Goal: Task Accomplishment & Management: Manage account settings

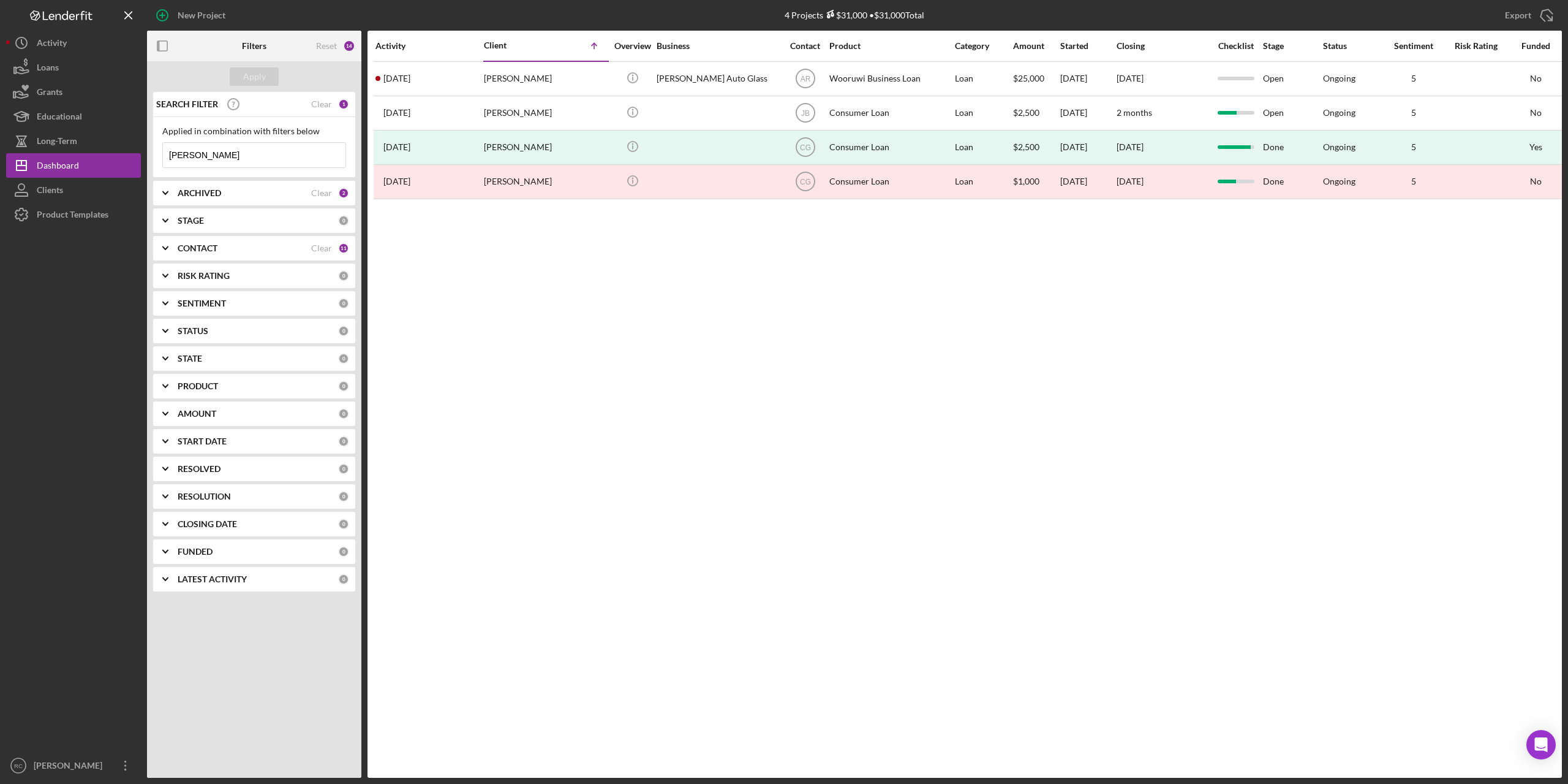
click at [202, 155] on input "[PERSON_NAME]" at bounding box center [254, 155] width 182 height 25
type input "w"
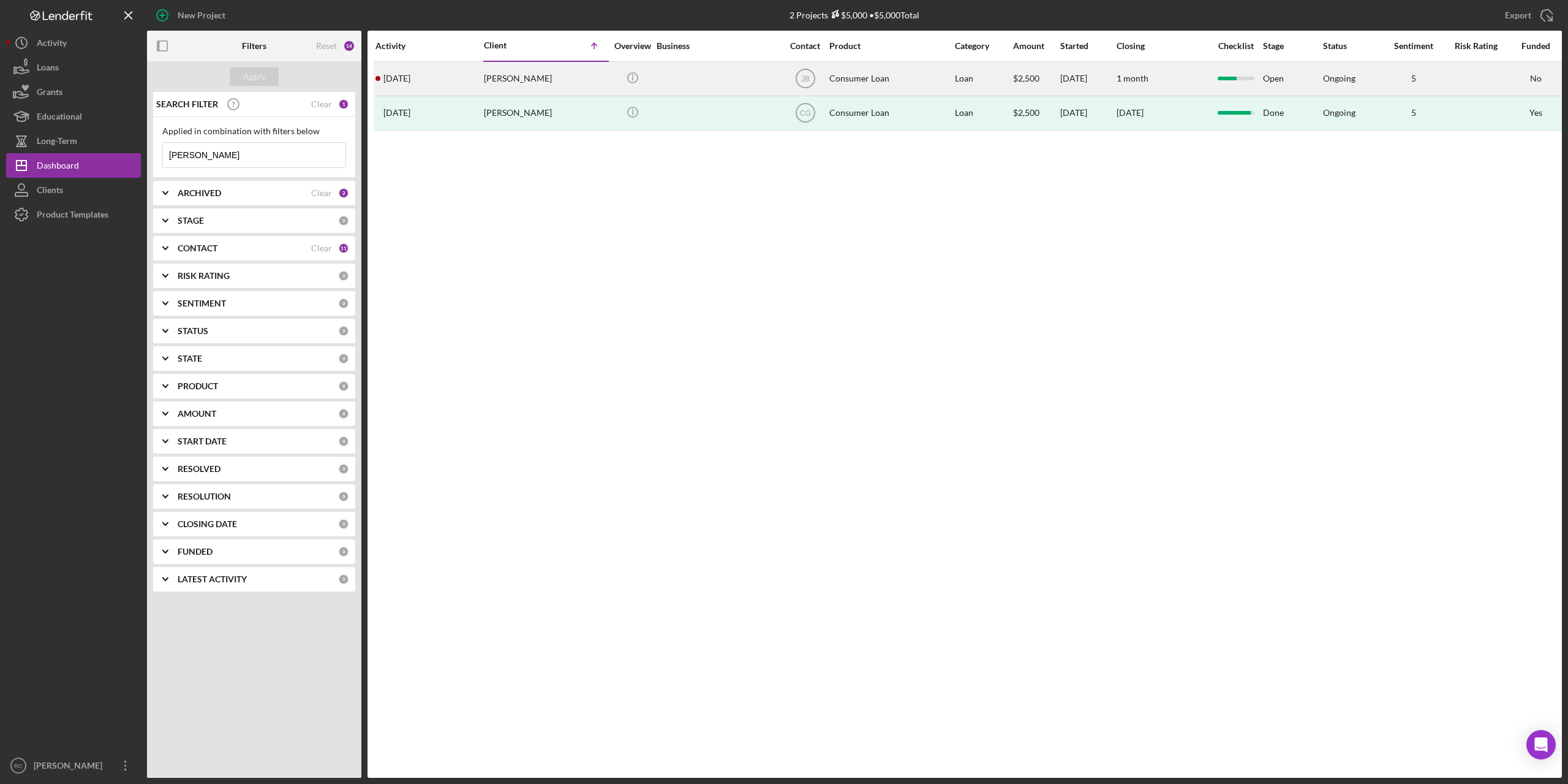
type input "pam"
click at [516, 81] on div "Pamela Wilber" at bounding box center [545, 79] width 123 height 33
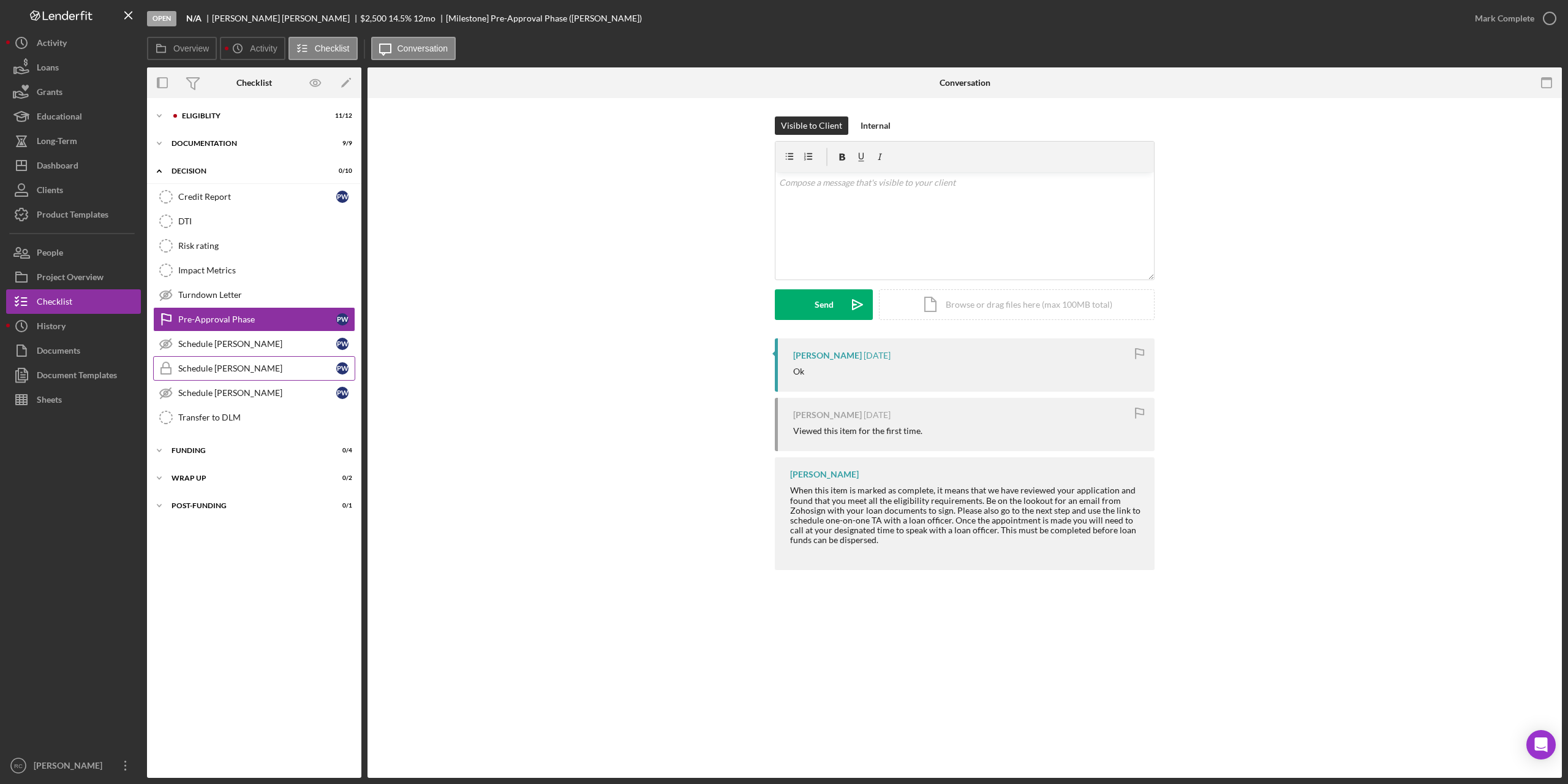
click at [222, 371] on div "Schedule TA-Ashley" at bounding box center [257, 368] width 158 height 10
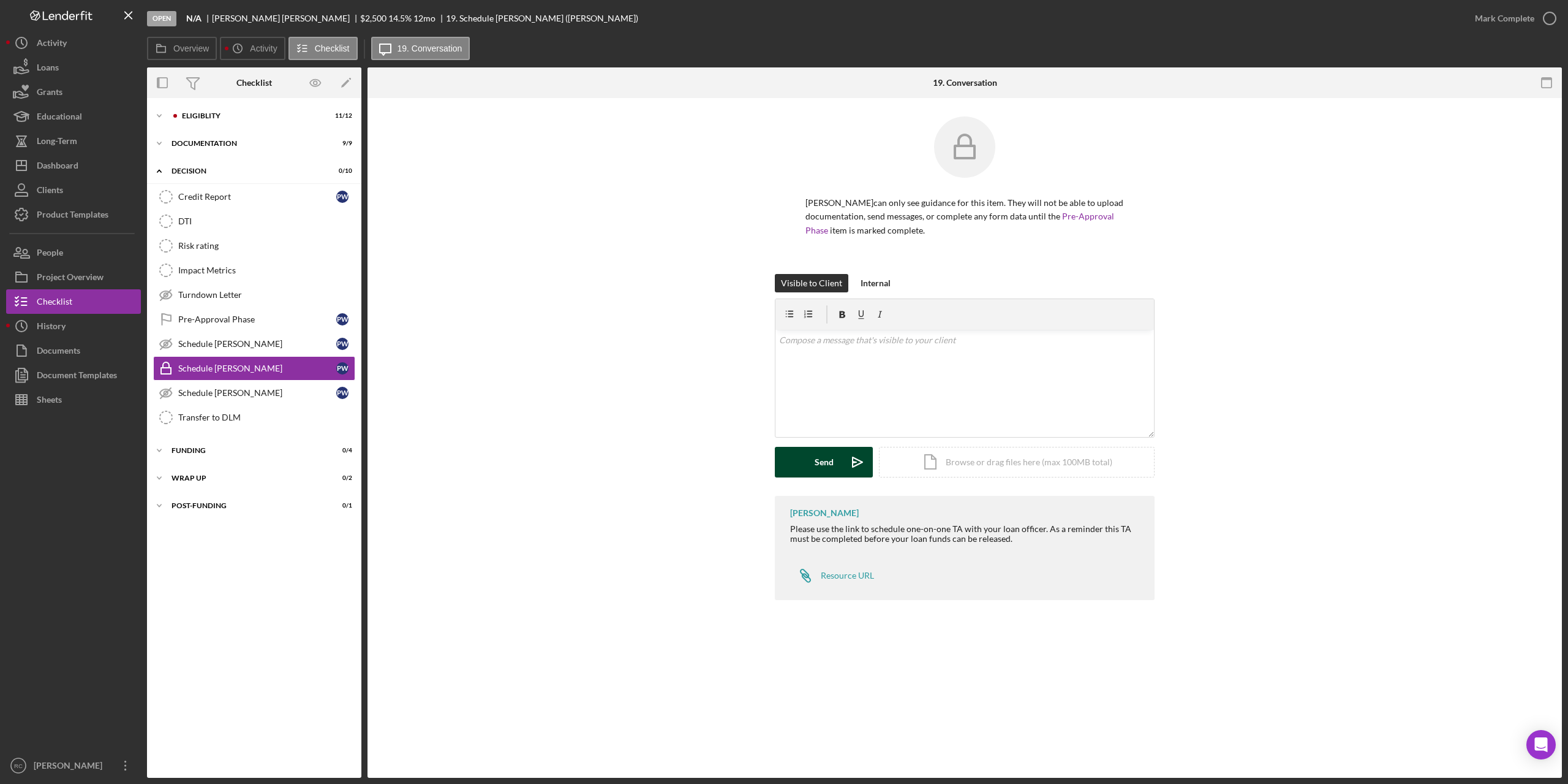
click at [833, 460] on button "Send Icon/icon-invite-send" at bounding box center [823, 462] width 98 height 31
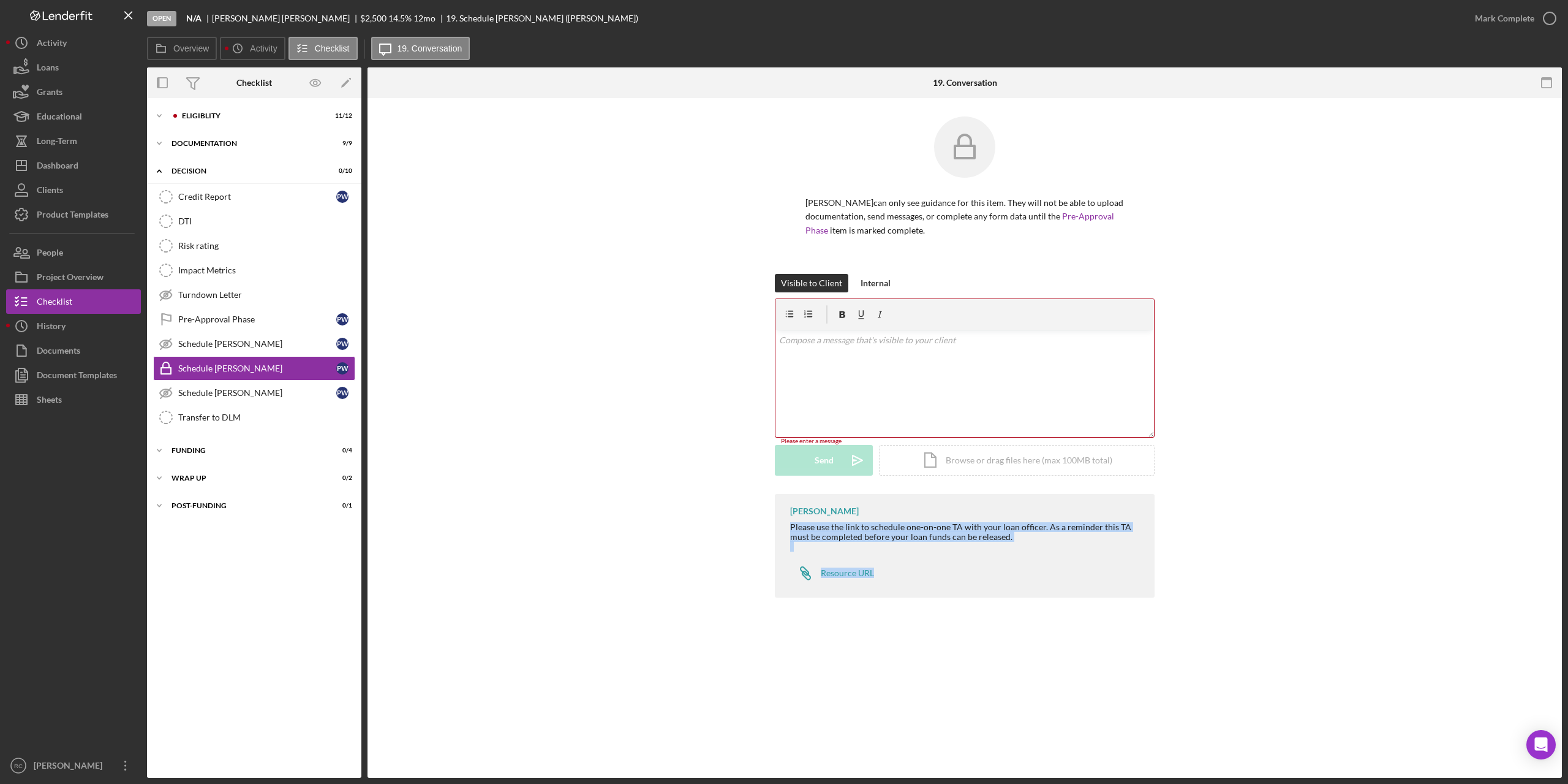
drag, startPoint x: 791, startPoint y: 527, endPoint x: 919, endPoint y: 596, distance: 145.4
click at [919, 596] on div "Julie Berry Please use the link to schedule one-on-one TA with your loan office…" at bounding box center [964, 545] width 379 height 104
copy div "Please use the link to schedule one-on-one TA with your loan officer. As a remi…"
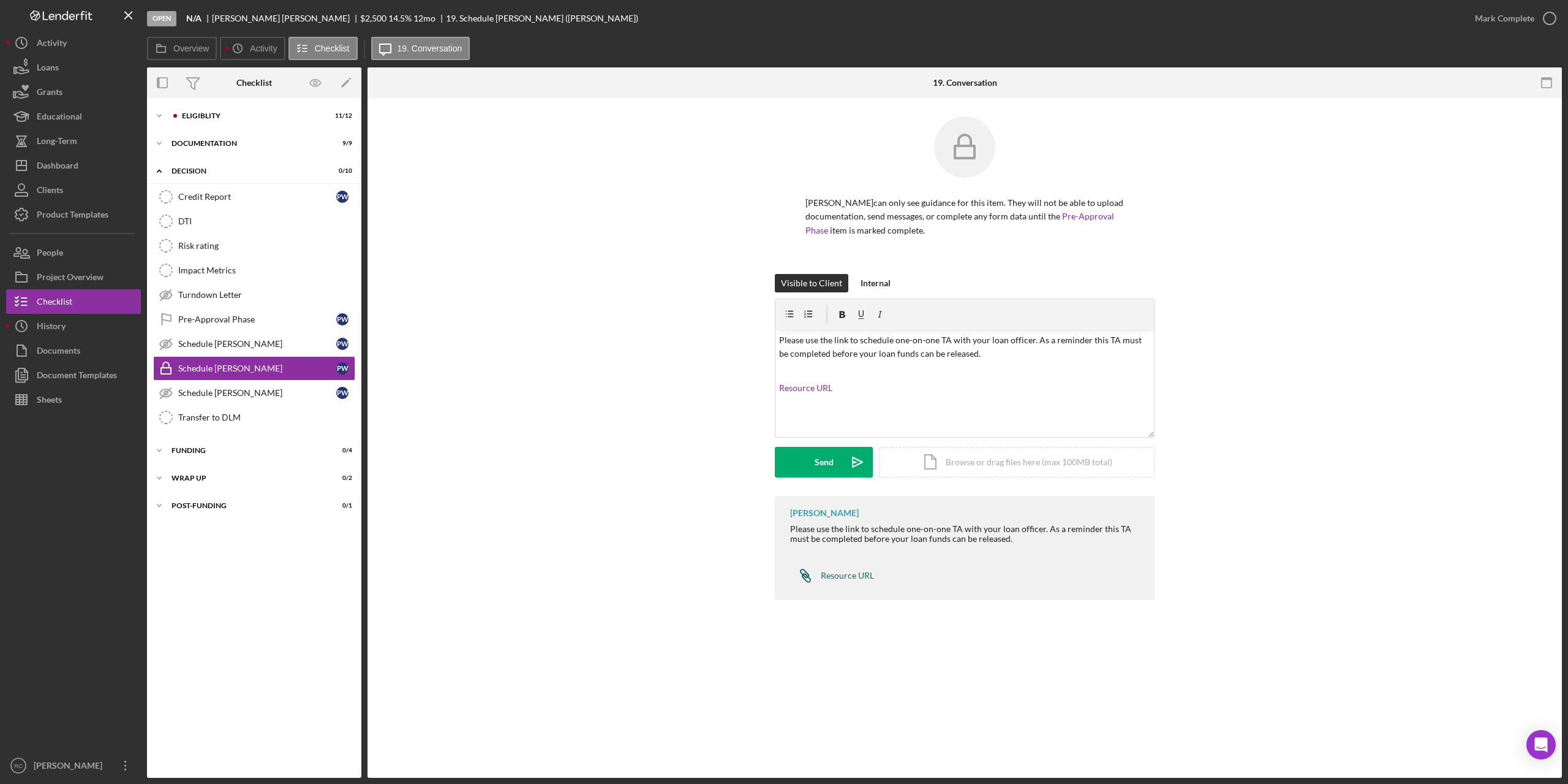
click at [808, 577] on icon at bounding box center [804, 573] width 8 height 8
click at [836, 464] on button "Send Icon/icon-invite-send" at bounding box center [823, 462] width 98 height 31
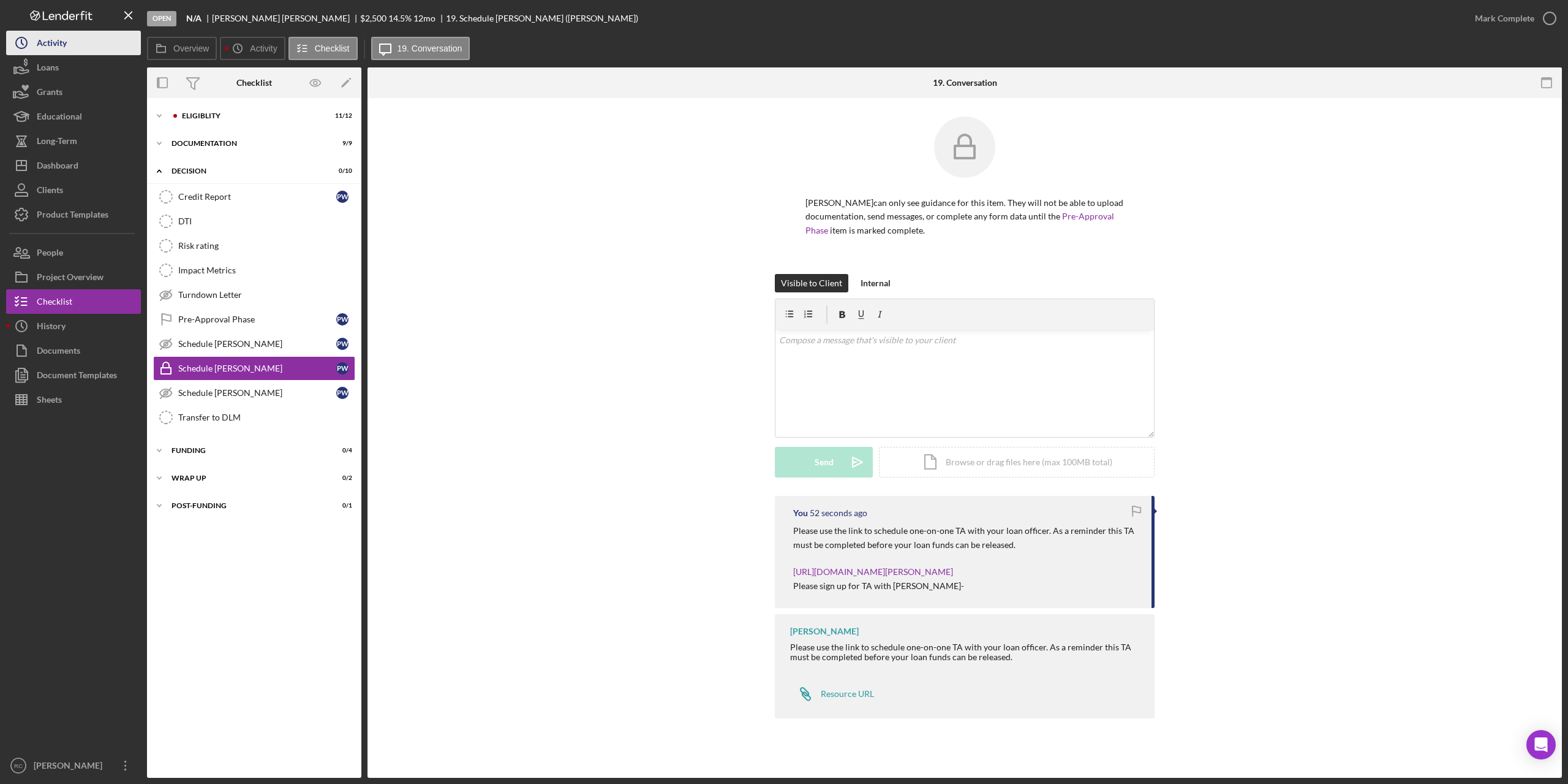
click at [36, 42] on icon "Icon/History" at bounding box center [21, 42] width 31 height 31
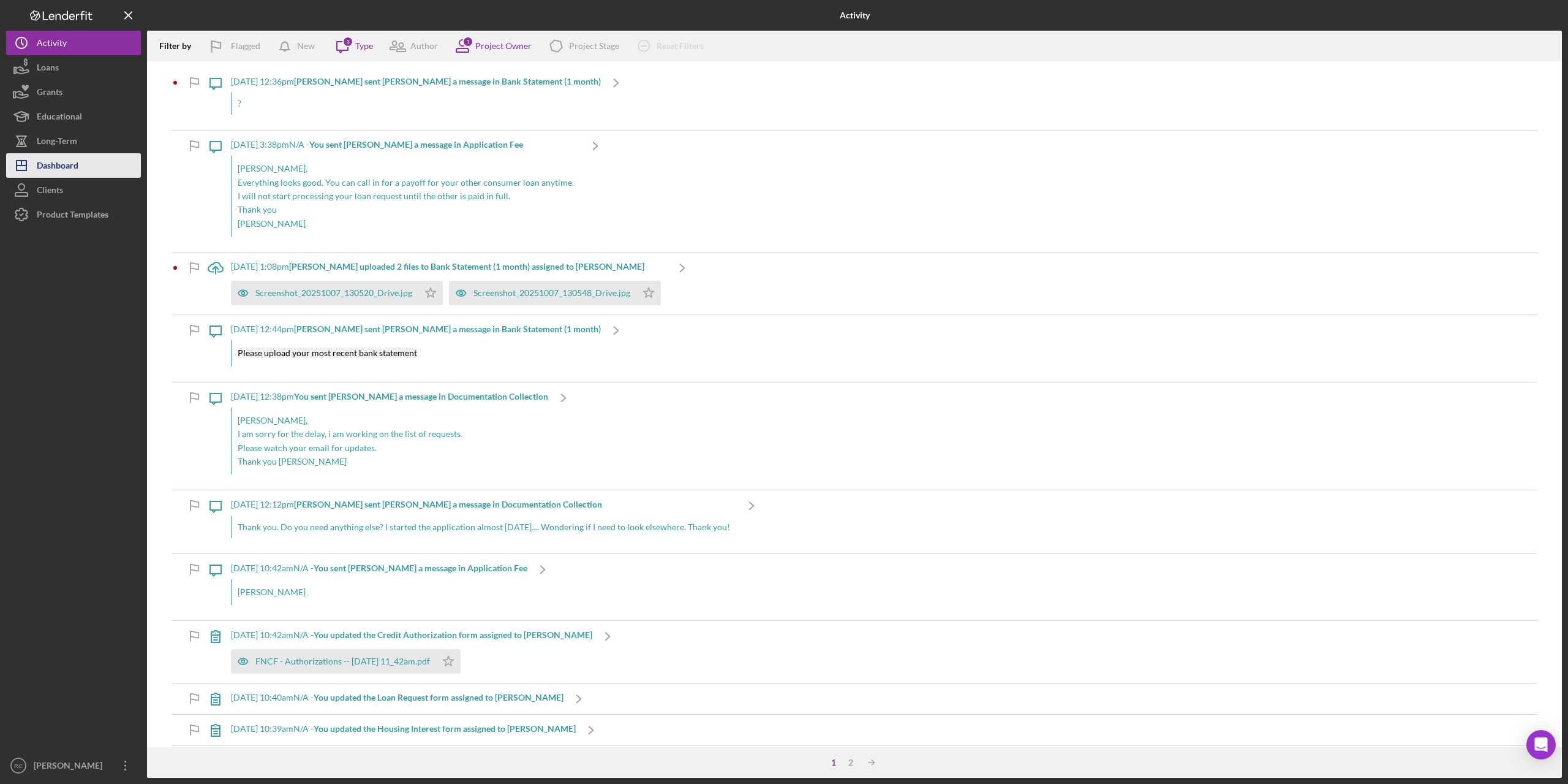
click at [69, 161] on div "Dashboard" at bounding box center [57, 166] width 42 height 27
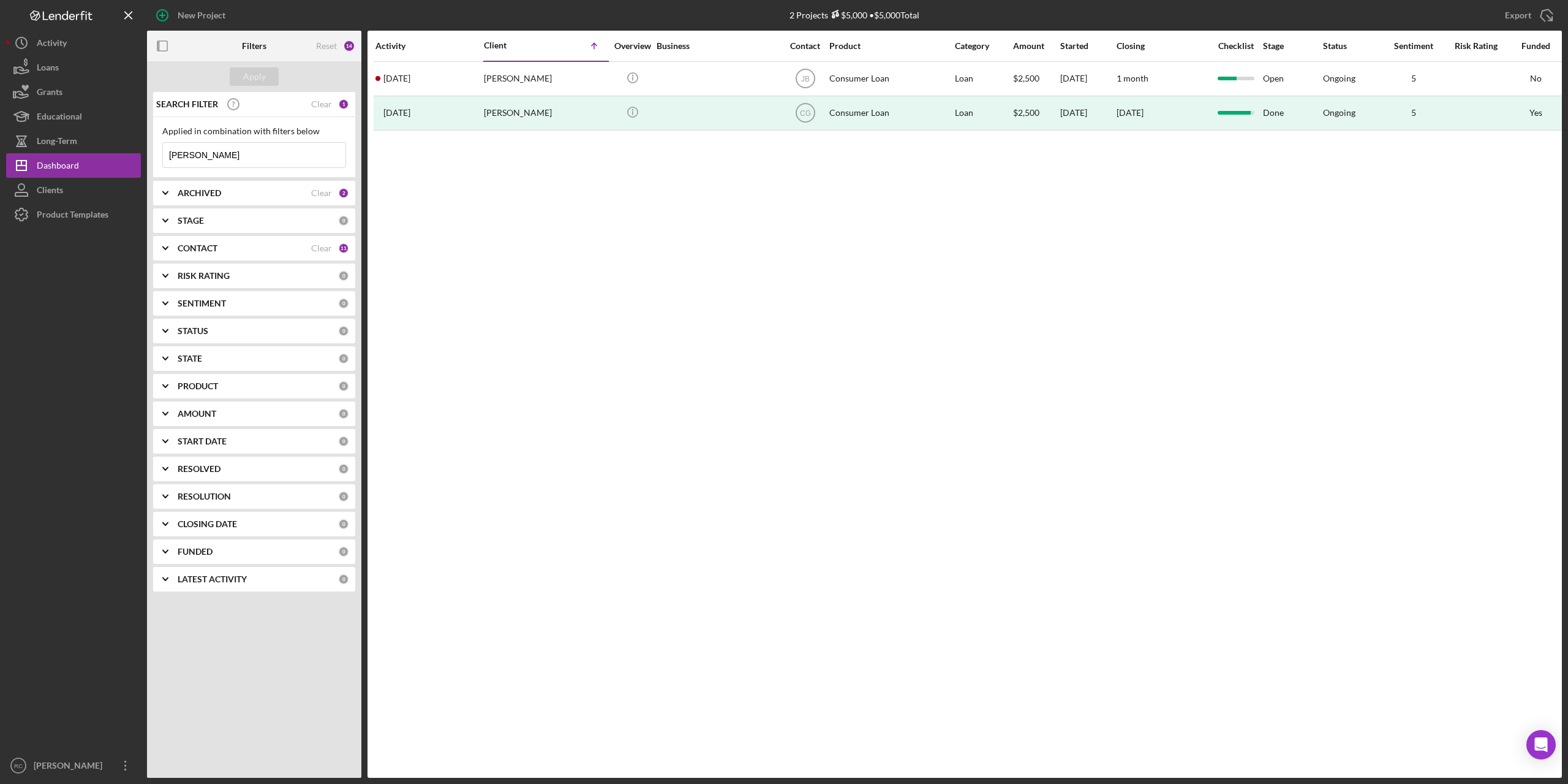
click at [212, 149] on input "pam" at bounding box center [254, 155] width 182 height 25
type input "p"
type input "[PERSON_NAME]"
click at [255, 72] on div "Apply" at bounding box center [255, 76] width 23 height 19
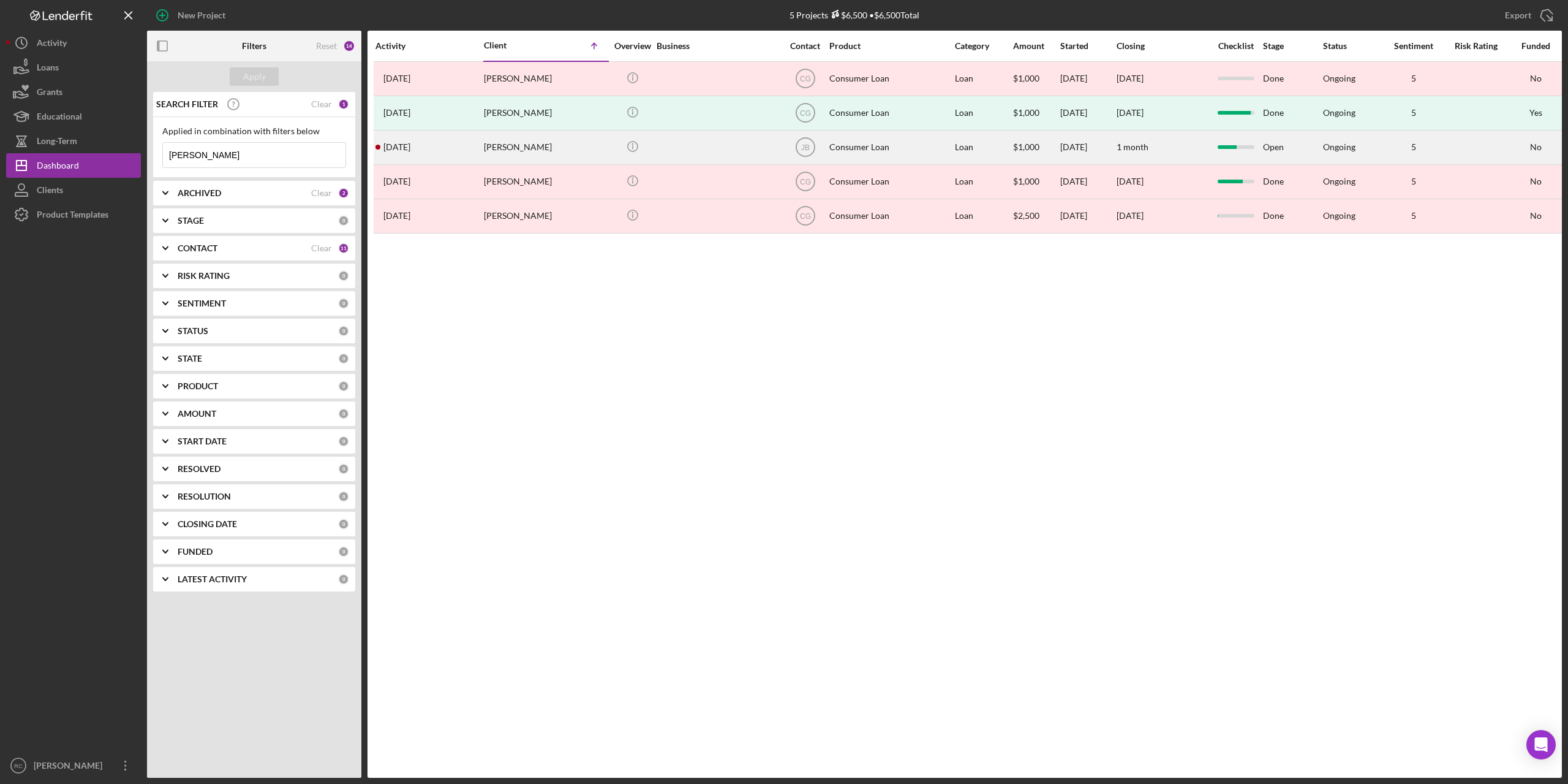
click at [516, 147] on div "[PERSON_NAME]" at bounding box center [545, 147] width 123 height 33
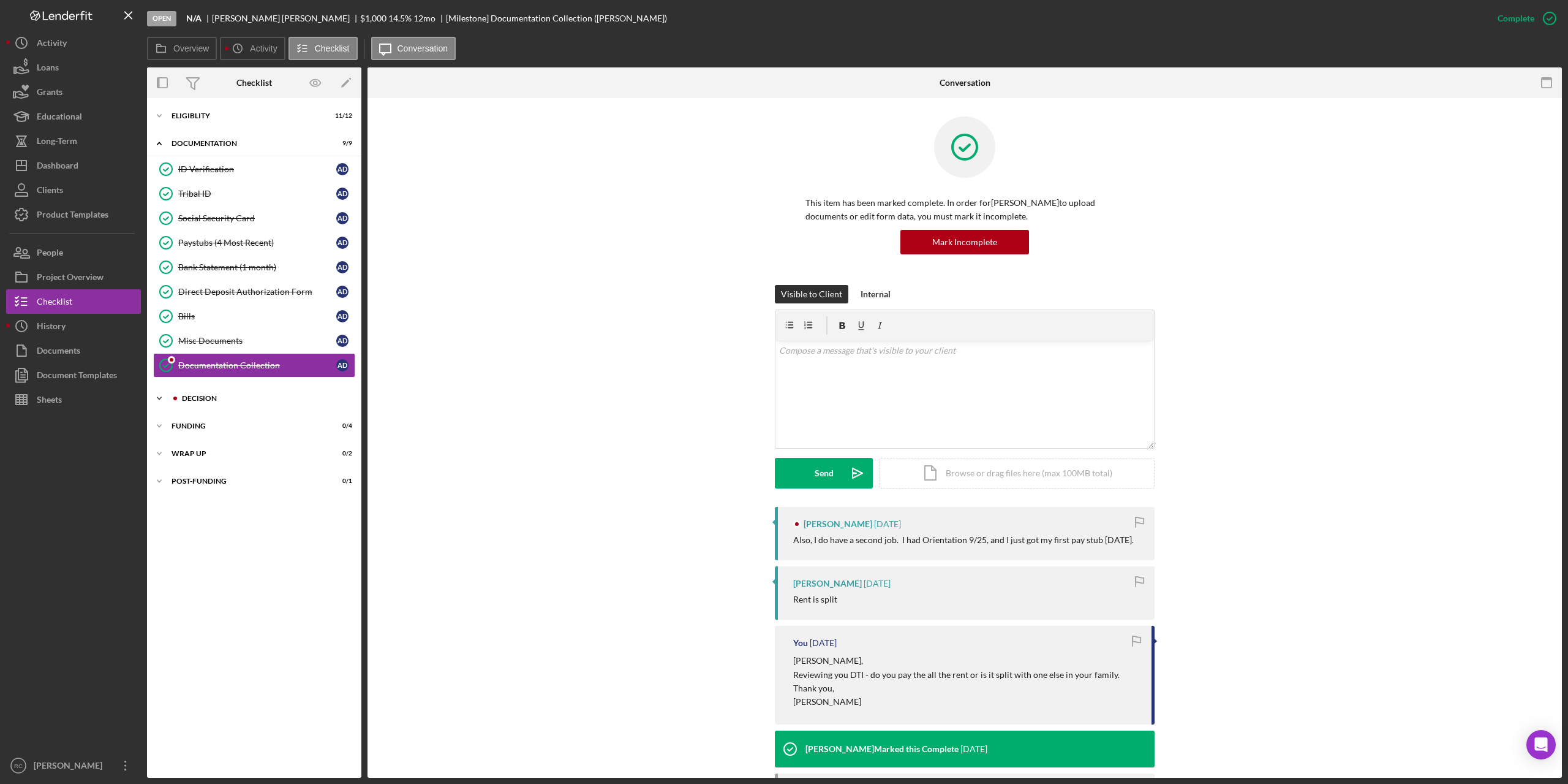
click at [191, 398] on div "Decision" at bounding box center [264, 398] width 164 height 7
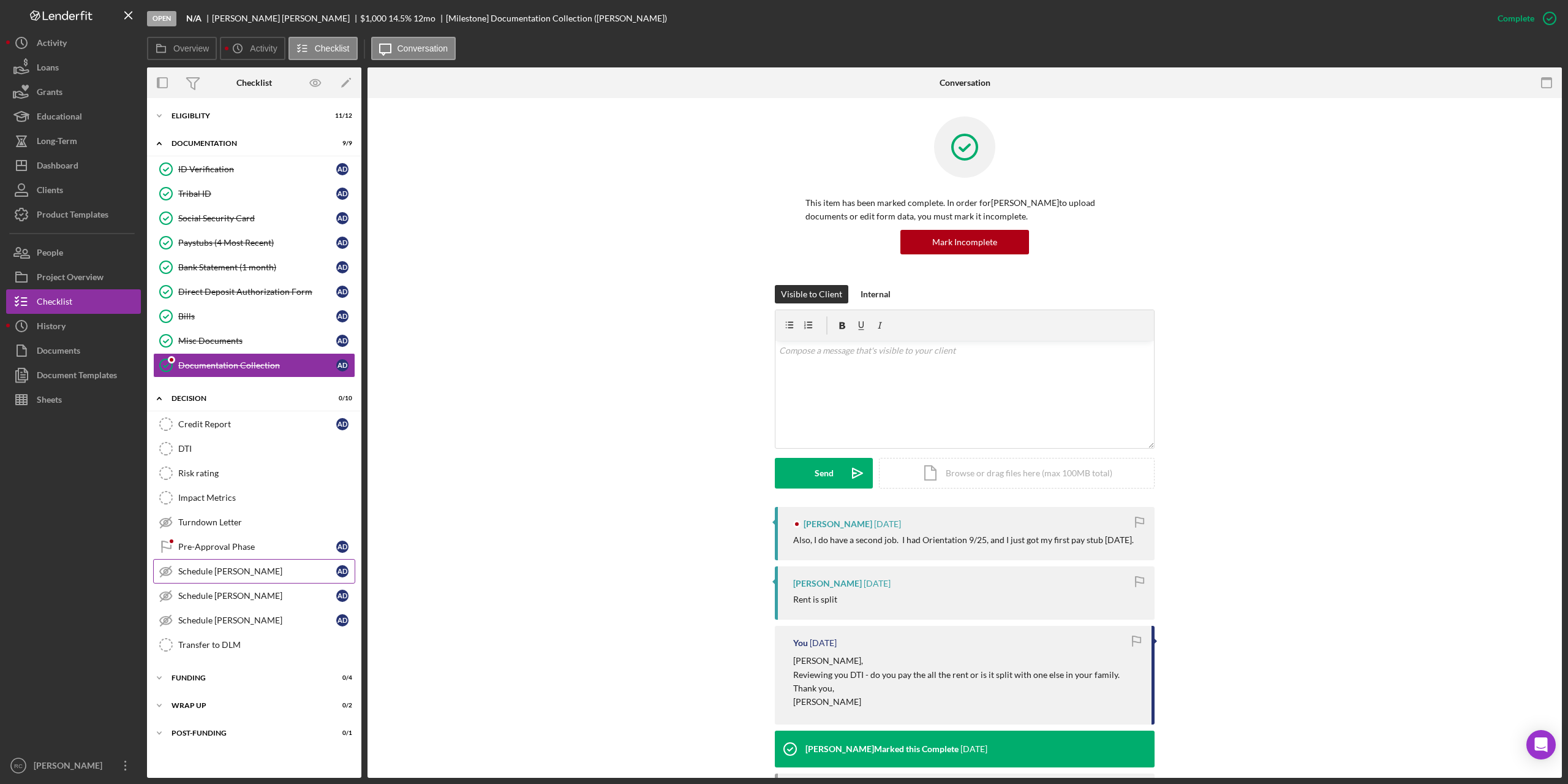
click at [227, 572] on div "Schedule TA-Stephanie" at bounding box center [257, 571] width 158 height 10
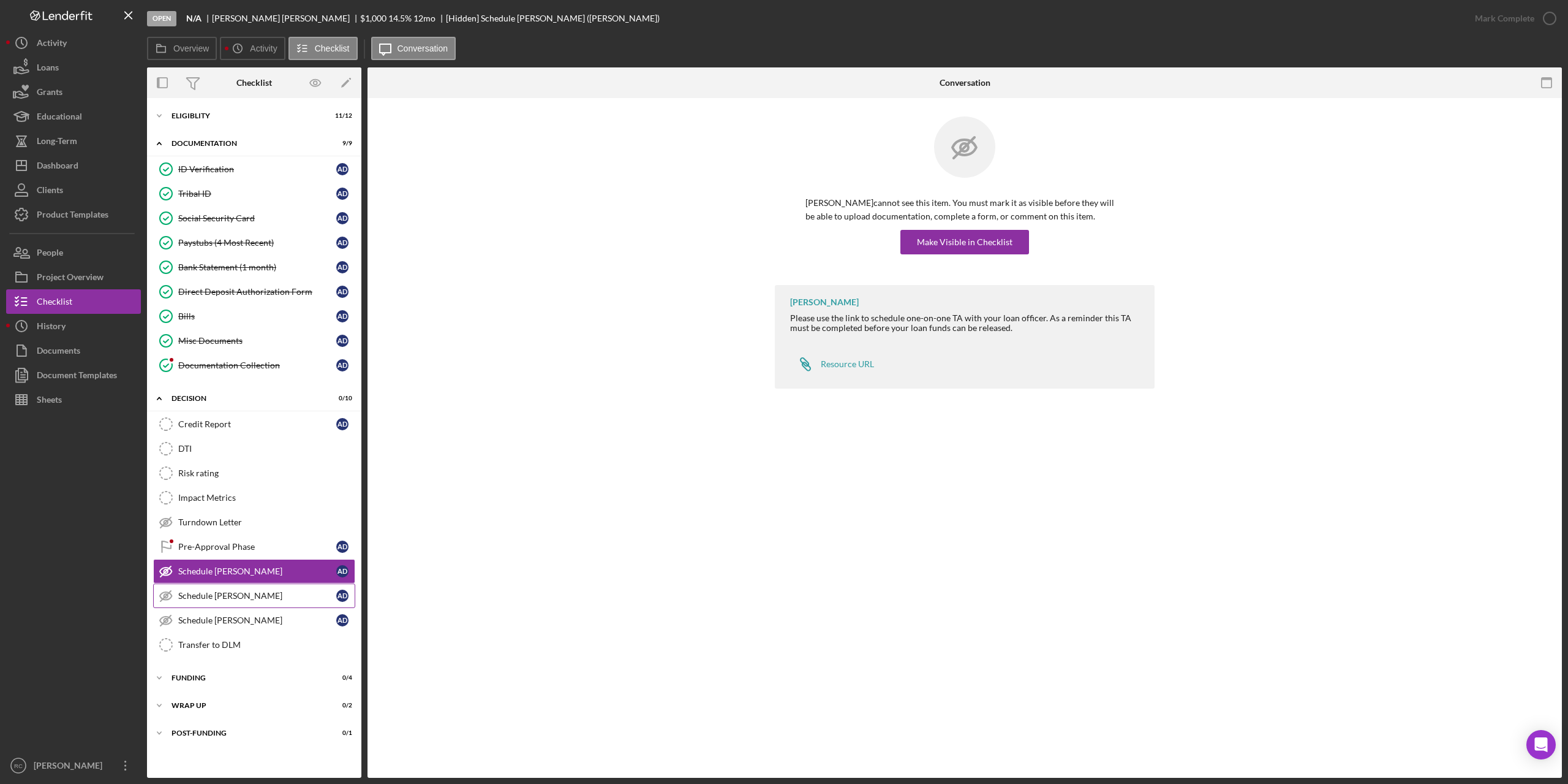
click at [226, 591] on div "Schedule TA-Ashley" at bounding box center [257, 596] width 158 height 10
click at [945, 242] on div "Make Visible in Checklist" at bounding box center [965, 242] width 96 height 25
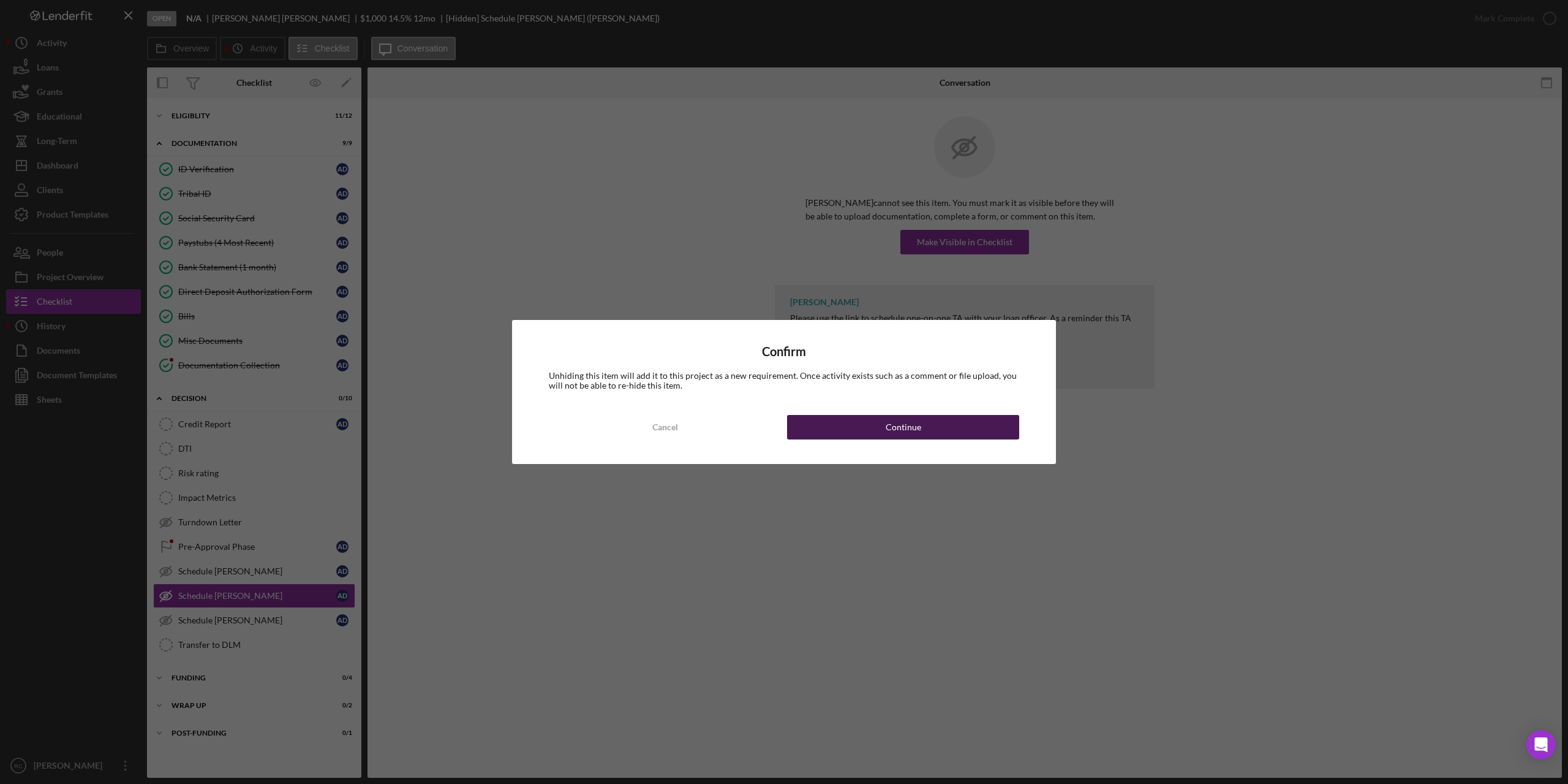
click at [898, 425] on div "Continue" at bounding box center [904, 427] width 35 height 25
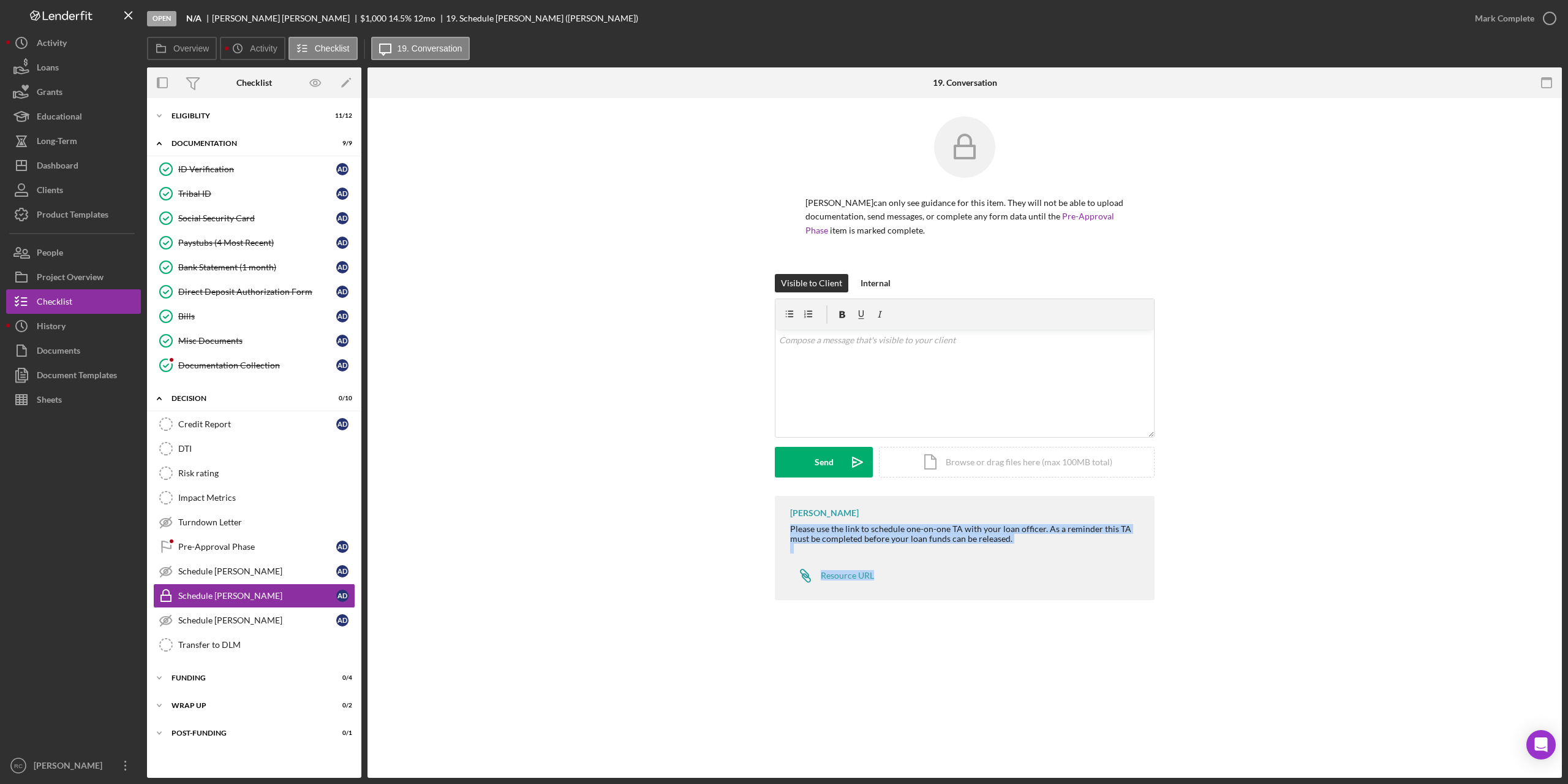
drag, startPoint x: 792, startPoint y: 529, endPoint x: 891, endPoint y: 575, distance: 109.2
click at [896, 593] on div "Julie Berry Please use the link to schedule one-on-one TA with your loan office…" at bounding box center [964, 547] width 379 height 104
drag, startPoint x: 900, startPoint y: 535, endPoint x: 990, endPoint y: 542, distance: 90.3
click at [998, 540] on div "Please use the link to schedule one-on-one TA with your loan officer. As a remi…" at bounding box center [967, 534] width 352 height 19
click at [785, 528] on div "Julie Berry Please use the link to schedule one-on-one TA with your loan office…" at bounding box center [964, 547] width 379 height 104
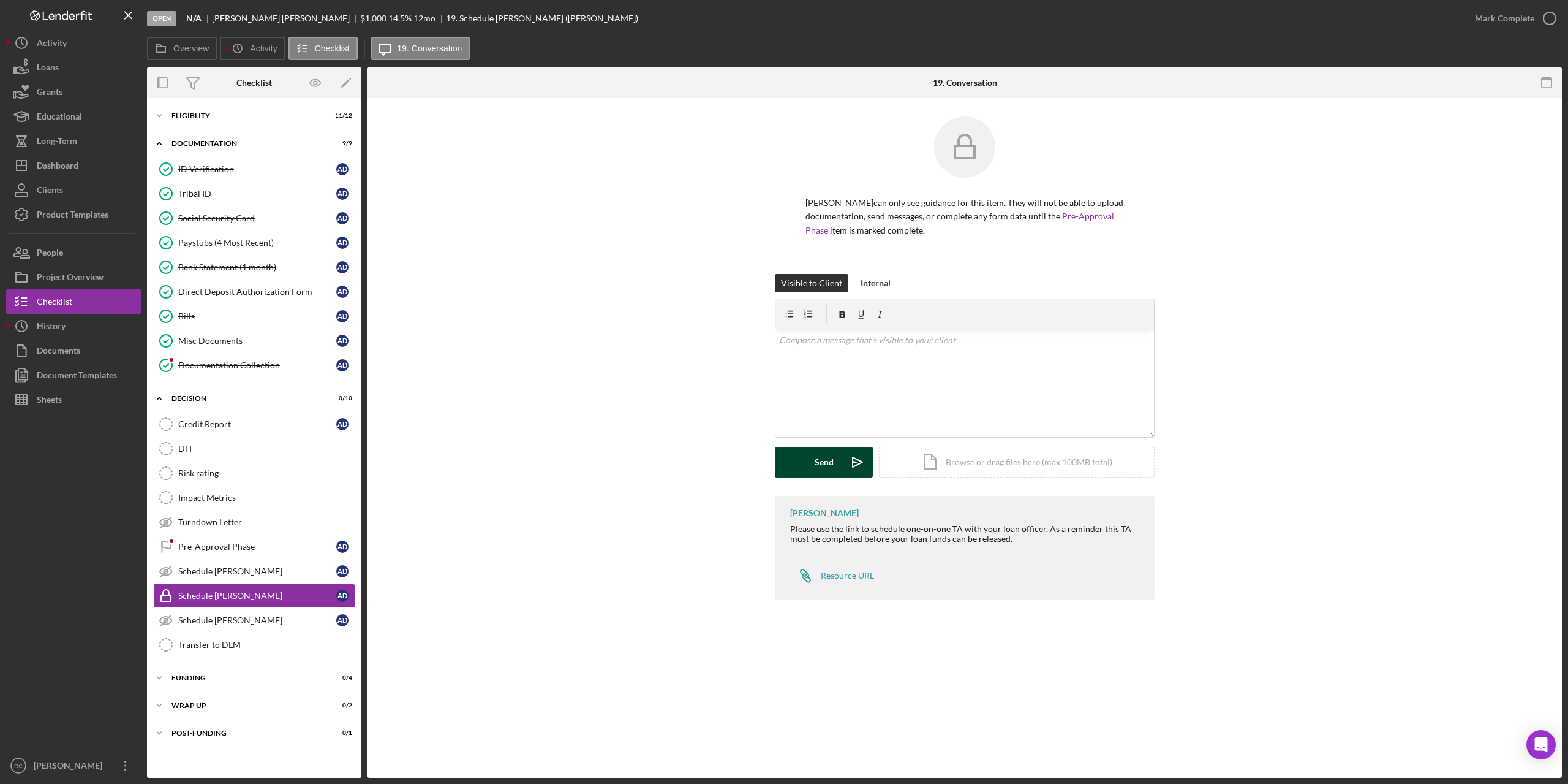
click at [807, 462] on button "Send Icon/icon-invite-send" at bounding box center [823, 462] width 98 height 31
click at [868, 279] on div "Internal" at bounding box center [876, 283] width 30 height 19
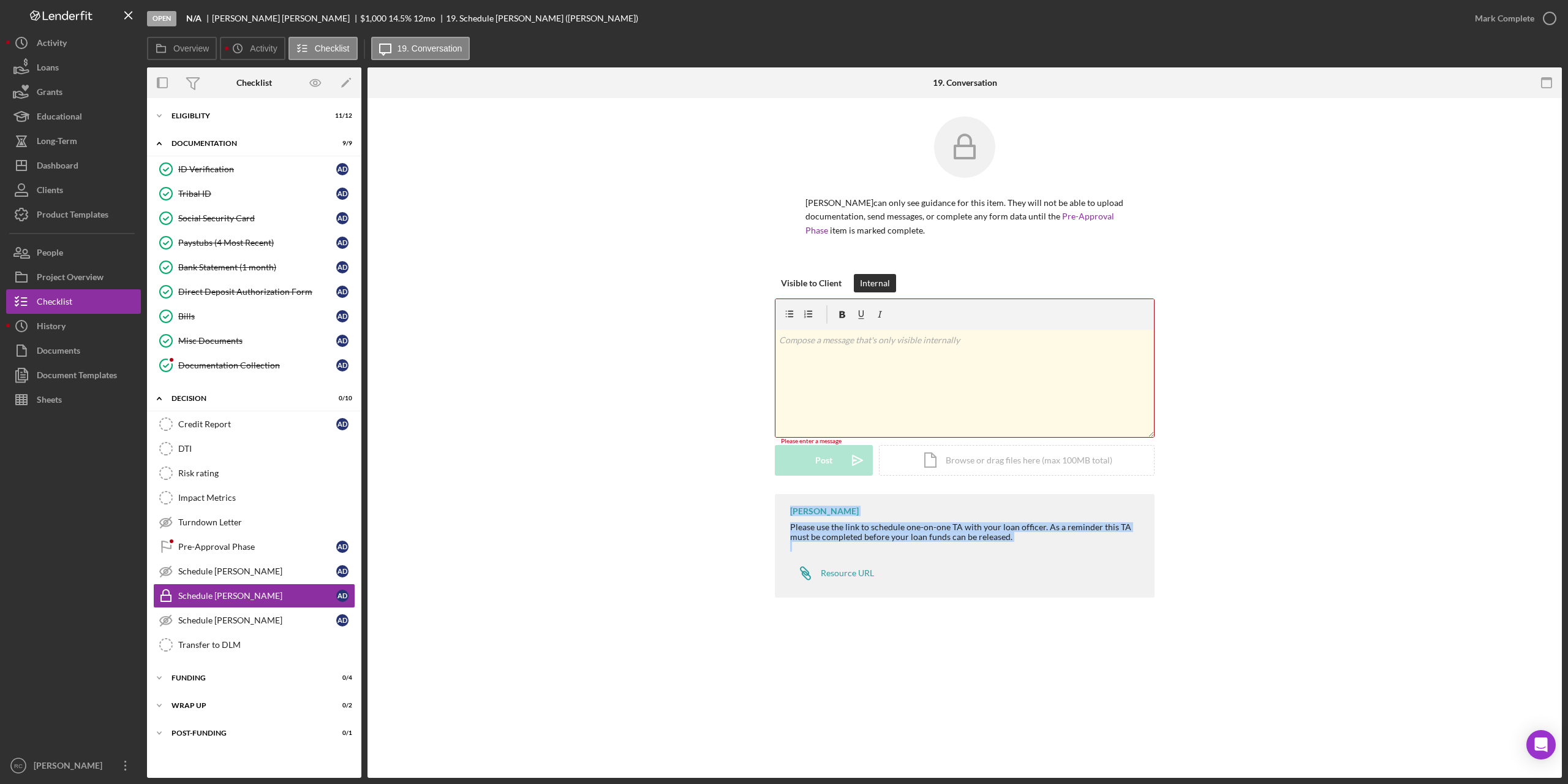
drag, startPoint x: 791, startPoint y: 511, endPoint x: 981, endPoint y: 599, distance: 209.4
click at [981, 599] on div "Julie Berry Please use the link to schedule one-on-one TA with your loan office…" at bounding box center [964, 549] width 379 height 110
click at [214, 422] on div "Credit Report" at bounding box center [257, 424] width 158 height 10
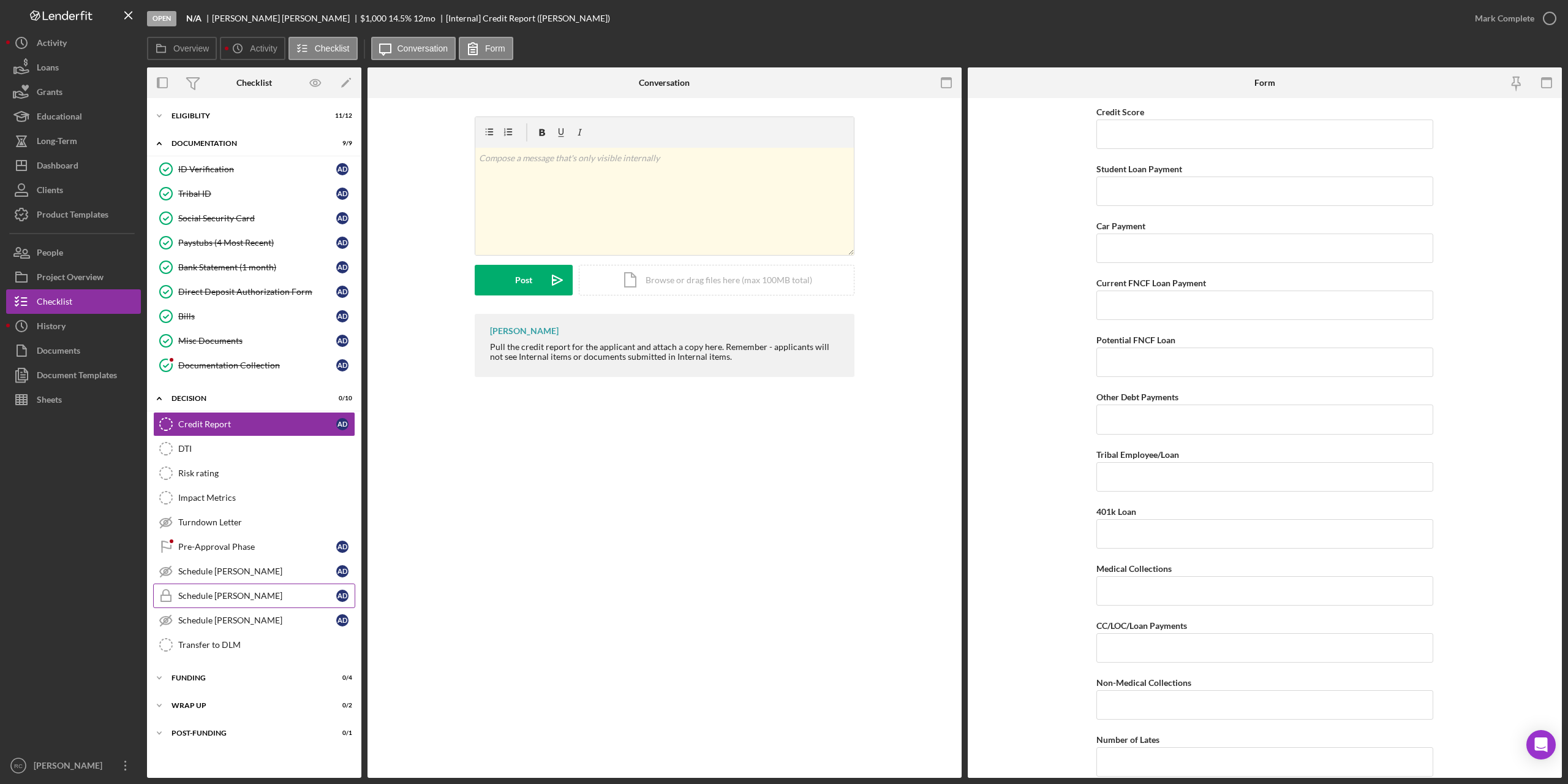
click at [252, 603] on link "Schedule TA-Ashley Schedule TA-Ashley A D" at bounding box center [254, 596] width 203 height 25
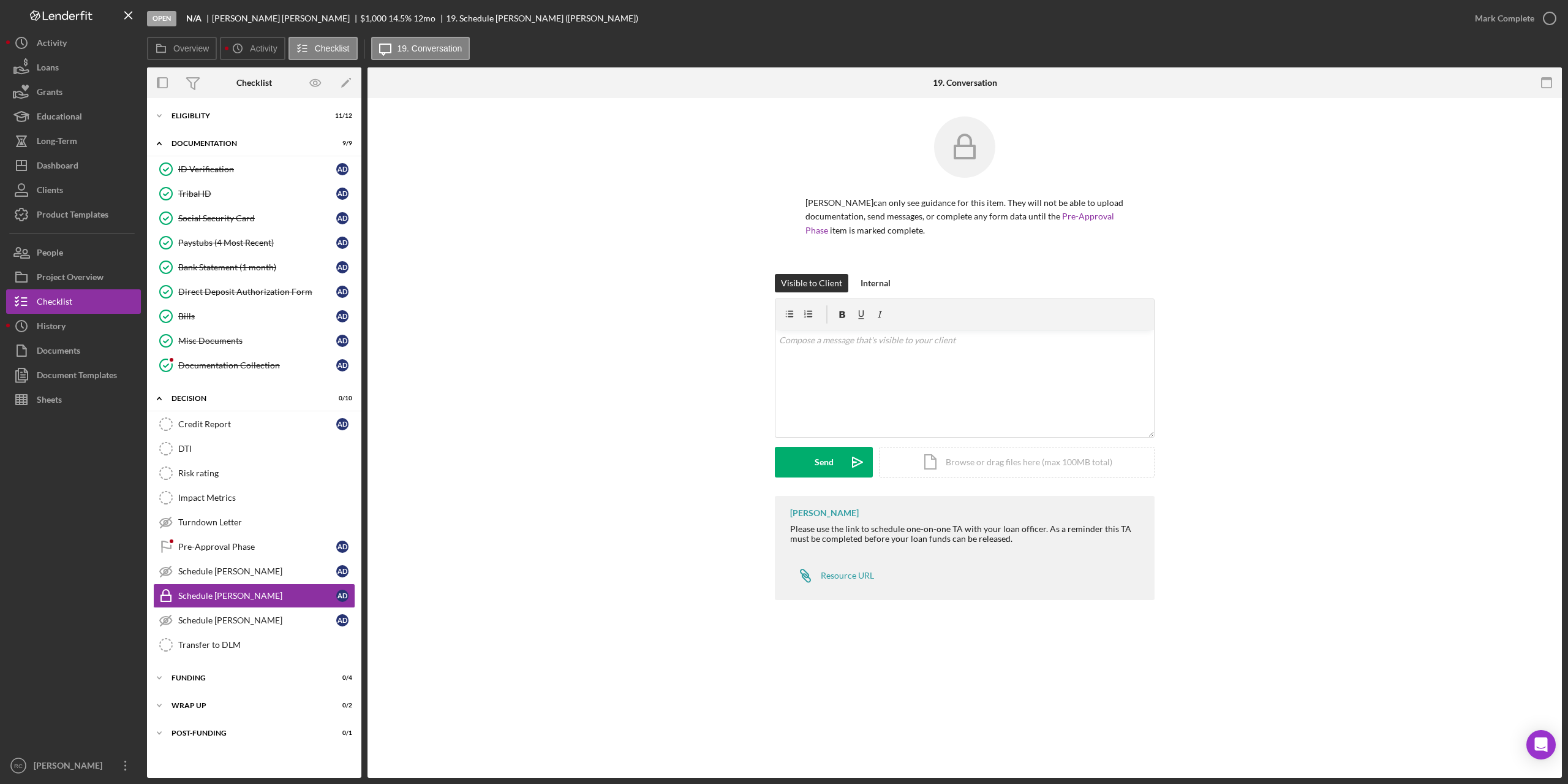
click at [792, 535] on div "Please use the link to schedule one-on-one TA with your loan officer. As a remi…" at bounding box center [967, 534] width 352 height 19
click at [792, 534] on div "Please use the link to schedule one-on-one TA with your loan officer. As a remi…" at bounding box center [967, 534] width 352 height 19
click at [784, 529] on div "Julie Berry Please use the link to schedule one-on-one TA with your loan office…" at bounding box center [964, 547] width 379 height 104
click at [788, 532] on div "Julie Berry Please use the link to schedule one-on-one TA with your loan office…" at bounding box center [964, 547] width 379 height 104
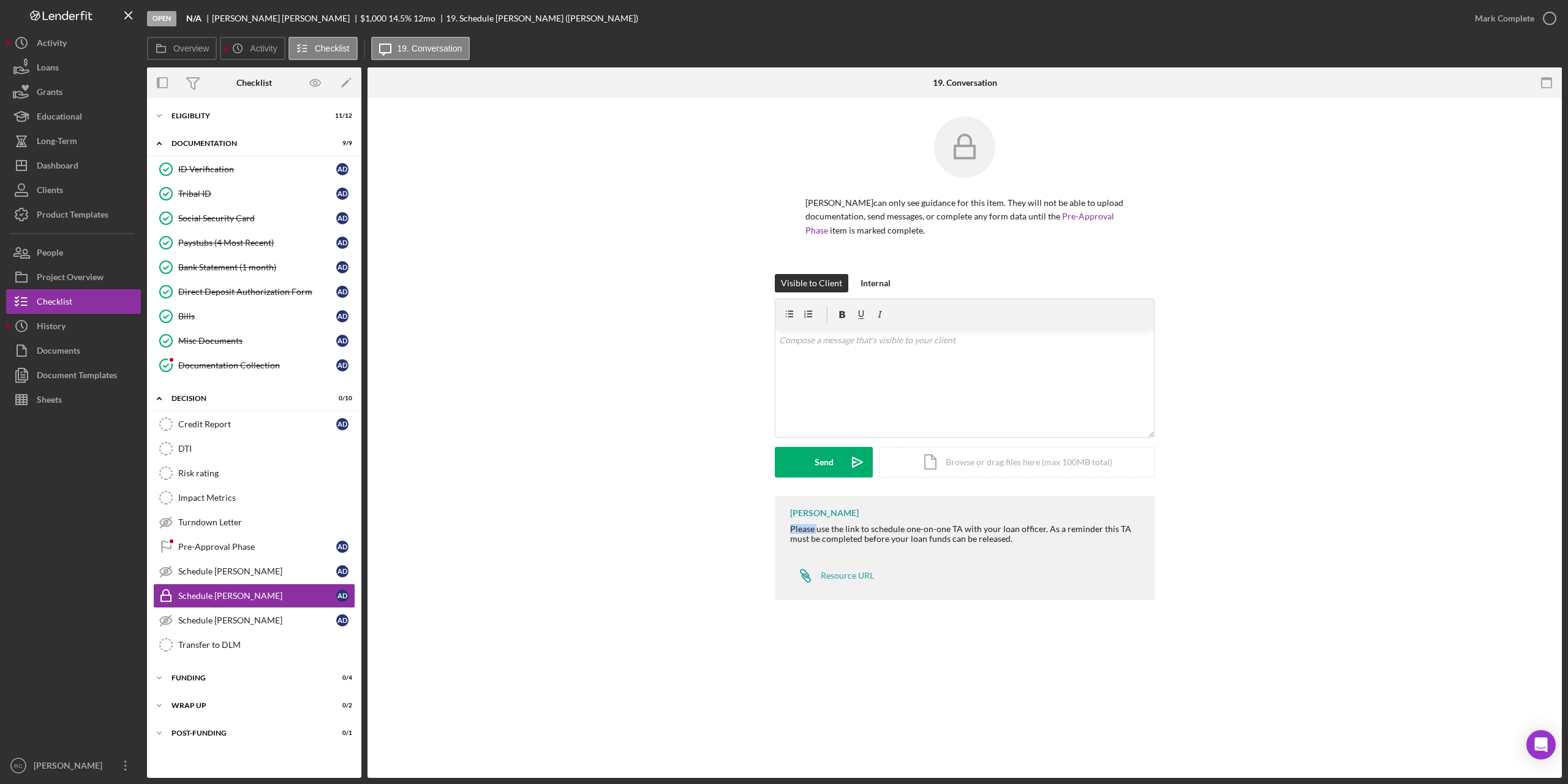
click at [792, 529] on div "Please use the link to schedule one-on-one TA with your loan officer. As a remi…" at bounding box center [967, 534] width 352 height 19
drag, startPoint x: 788, startPoint y: 529, endPoint x: 975, endPoint y: 550, distance: 188.2
click at [1008, 593] on div "Julie Berry Please use the link to schedule one-on-one TA with your loan office…" at bounding box center [964, 547] width 379 height 104
copy div "Please use the link to schedule one-on-one TA with your loan officer. As a remi…"
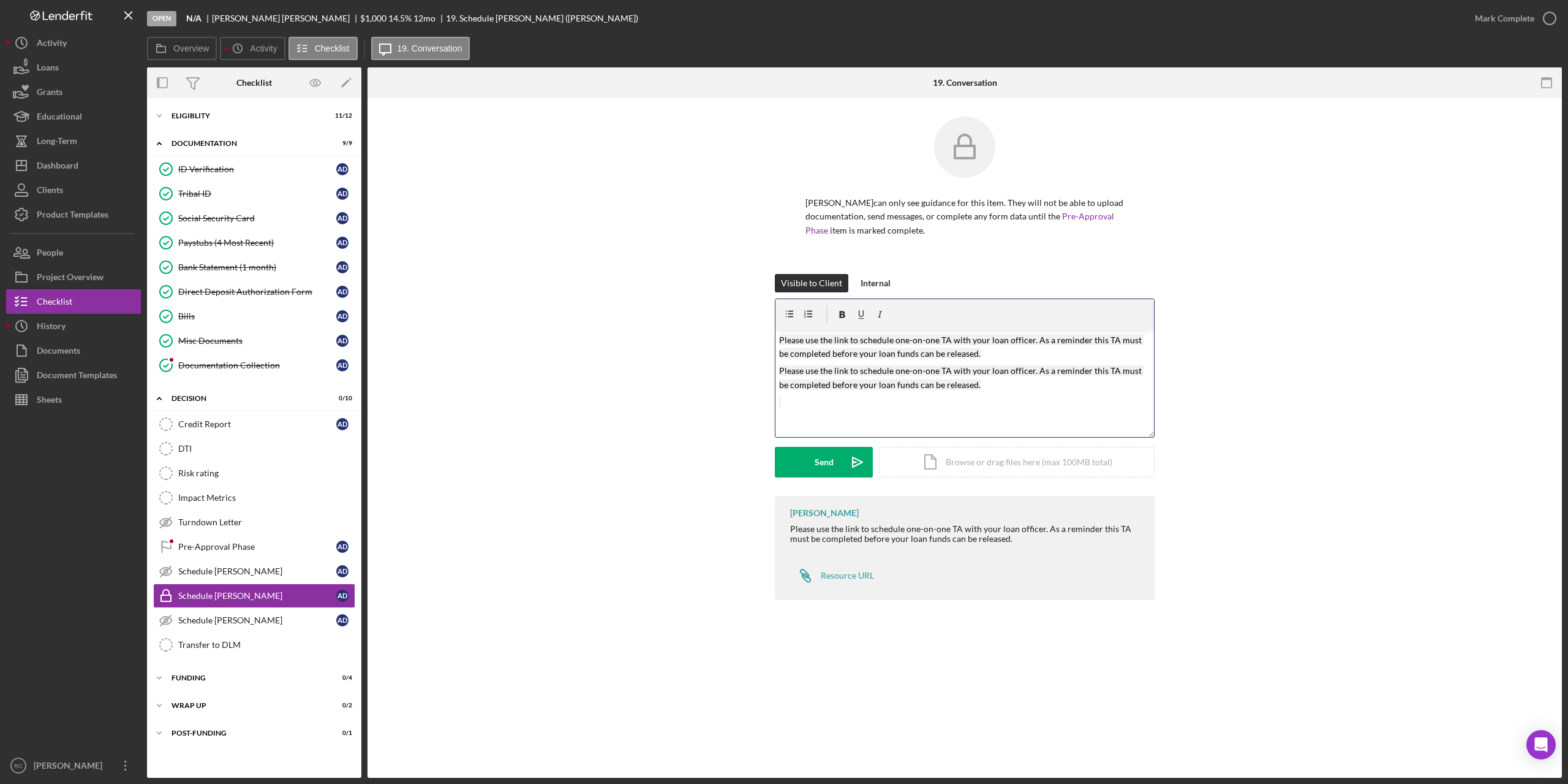
drag, startPoint x: 780, startPoint y: 370, endPoint x: 1007, endPoint y: 386, distance: 227.6
click at [1007, 386] on p "Please use the link to schedule one-on-one TA with your loan officer. As a remi…" at bounding box center [965, 377] width 371 height 27
click at [824, 464] on div "Send" at bounding box center [823, 462] width 19 height 31
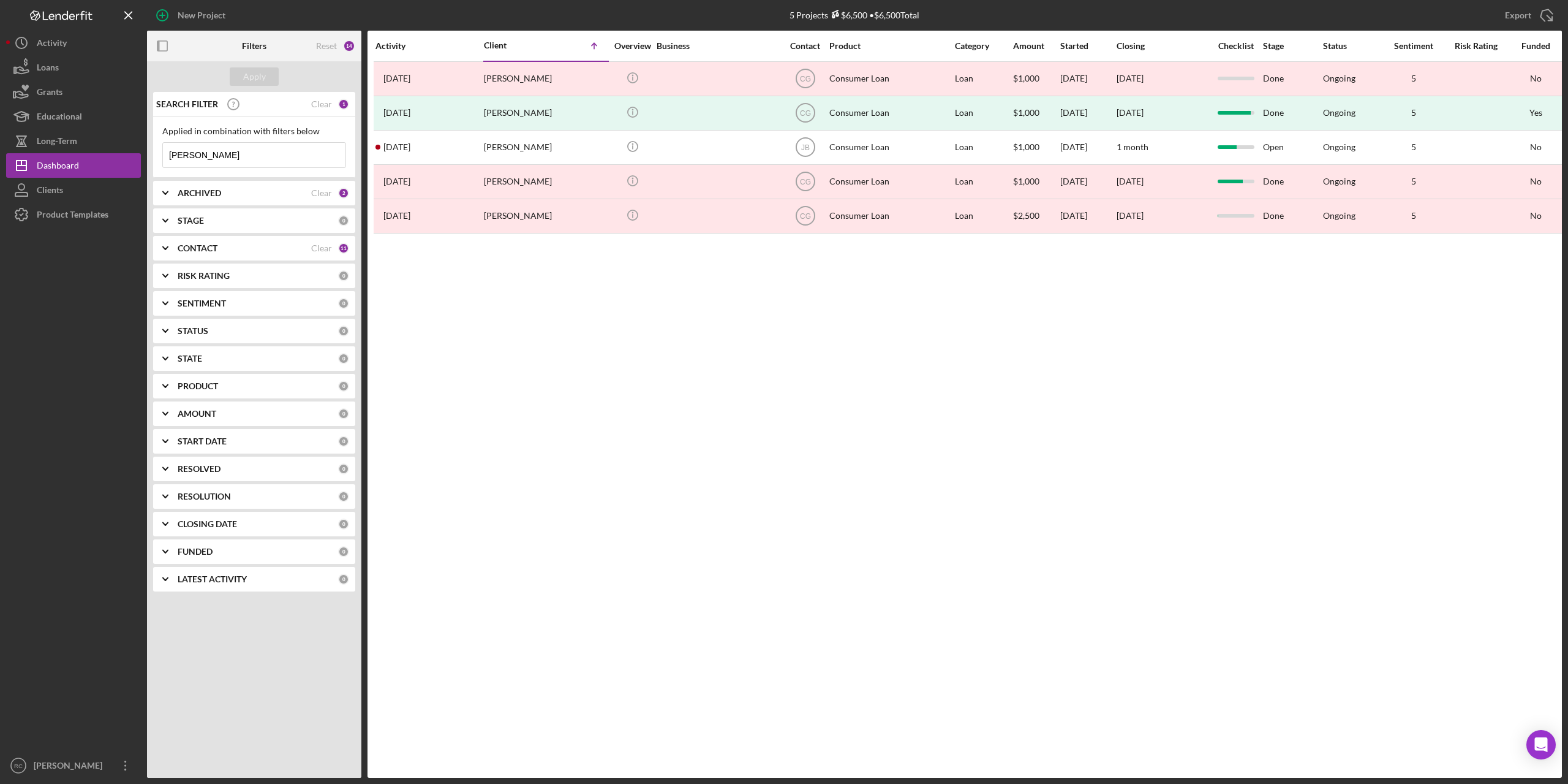
click at [210, 155] on input "[PERSON_NAME]" at bounding box center [254, 155] width 182 height 25
click at [207, 154] on input "[PERSON_NAME]" at bounding box center [254, 155] width 182 height 25
type input "a"
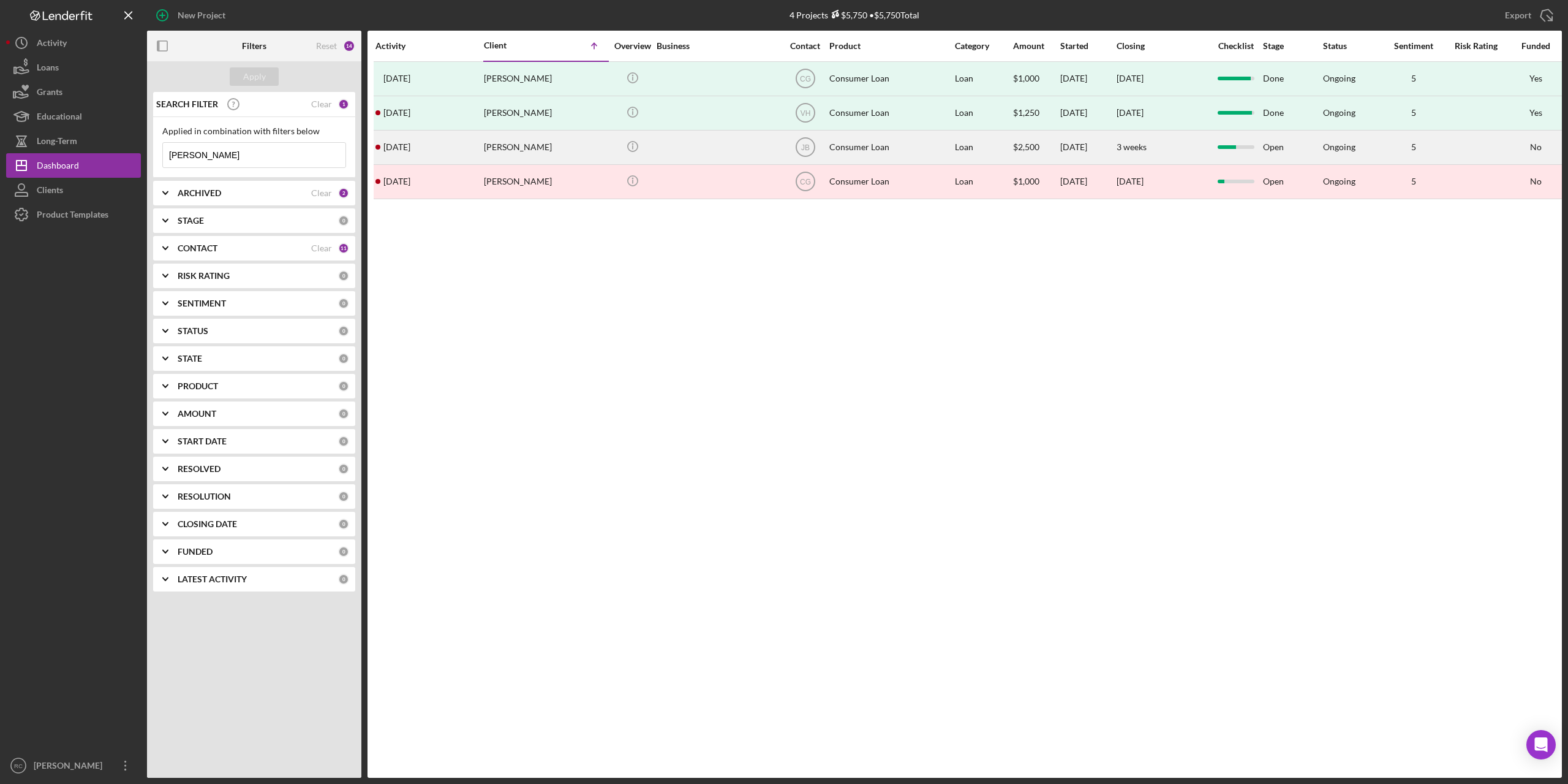
type input "[PERSON_NAME]"
click at [524, 150] on div "[PERSON_NAME]" at bounding box center [545, 147] width 123 height 33
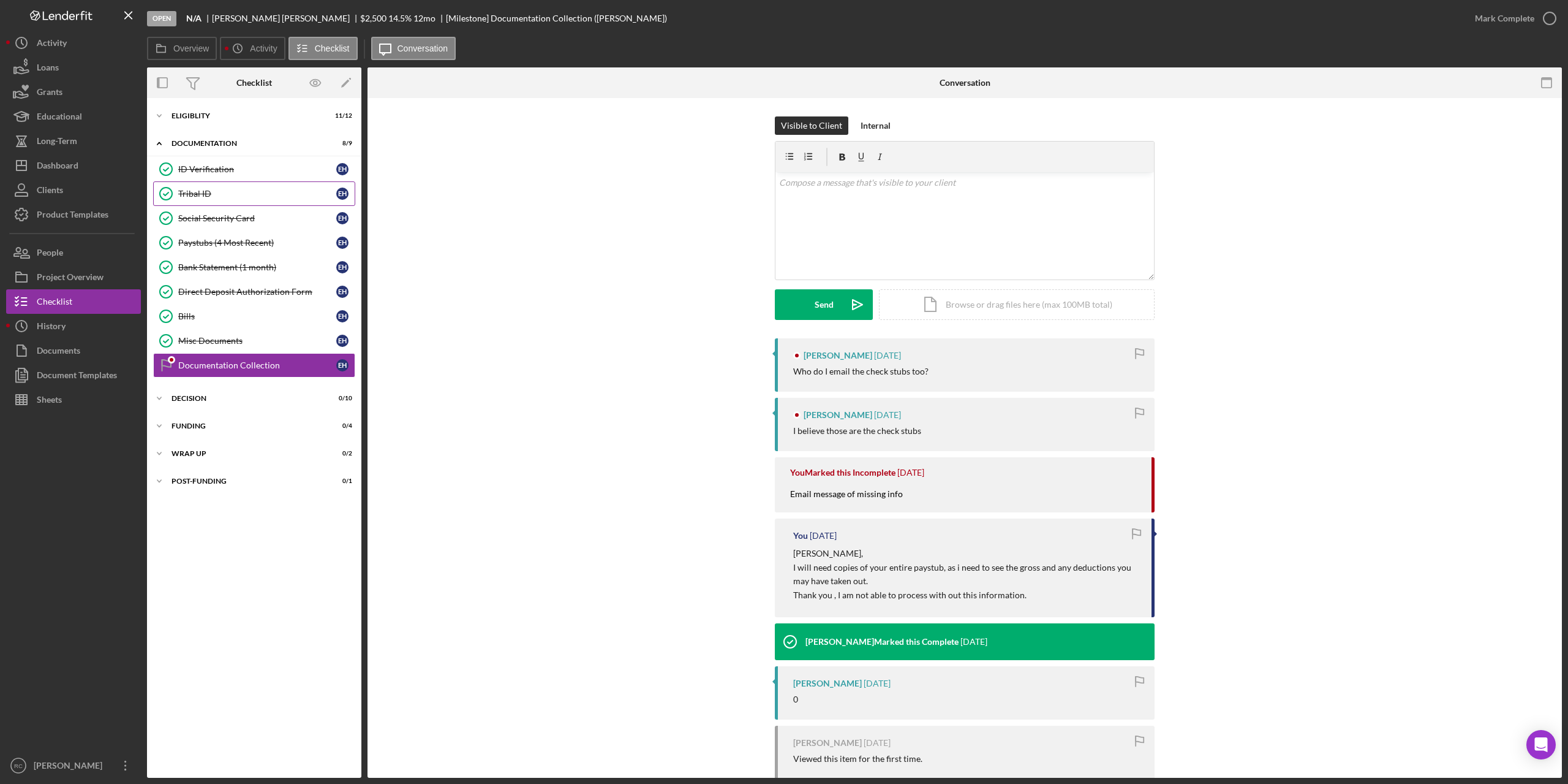
click at [231, 196] on div "Tribal ID" at bounding box center [257, 193] width 158 height 10
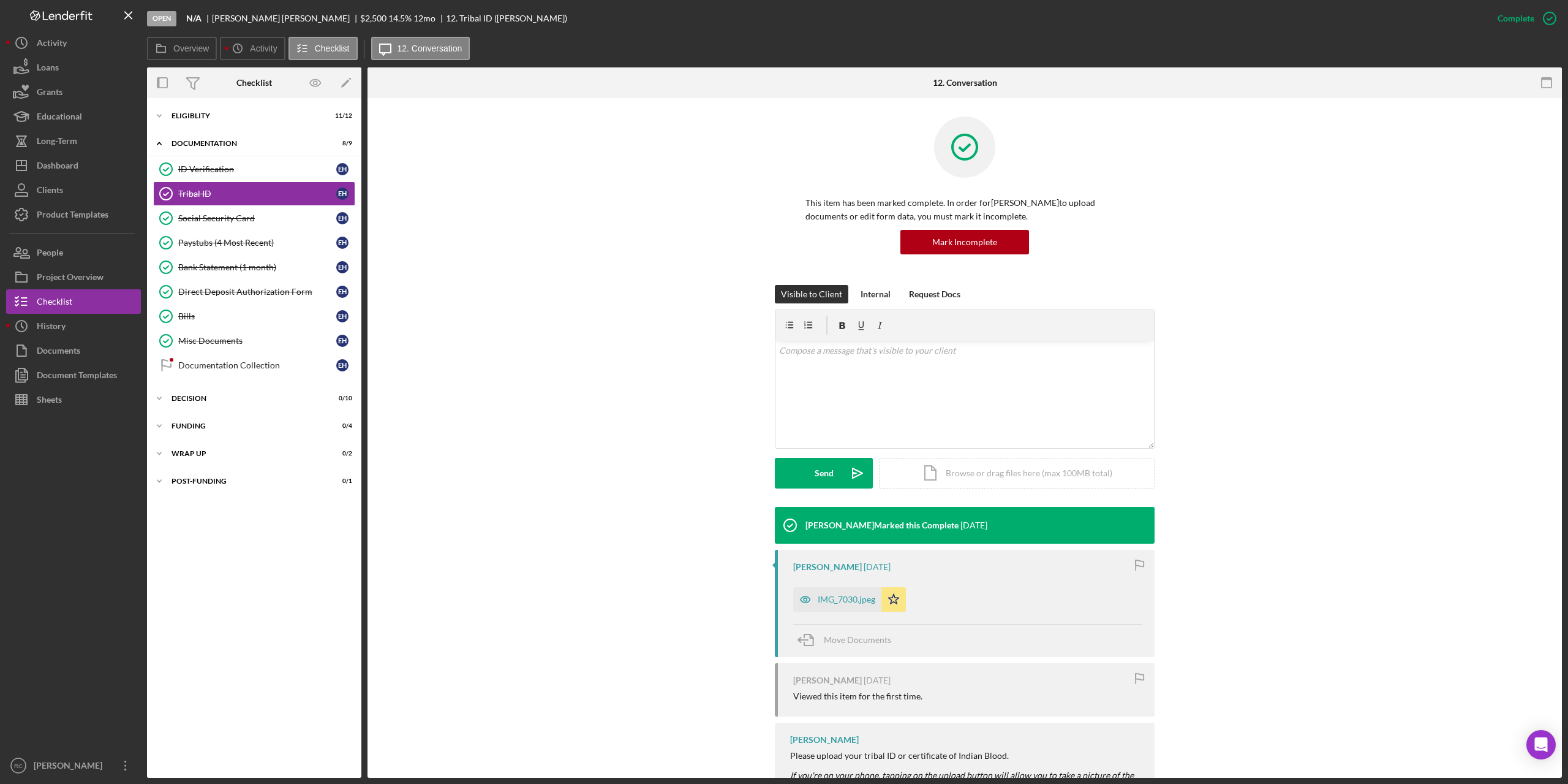
scroll to position [102, 0]
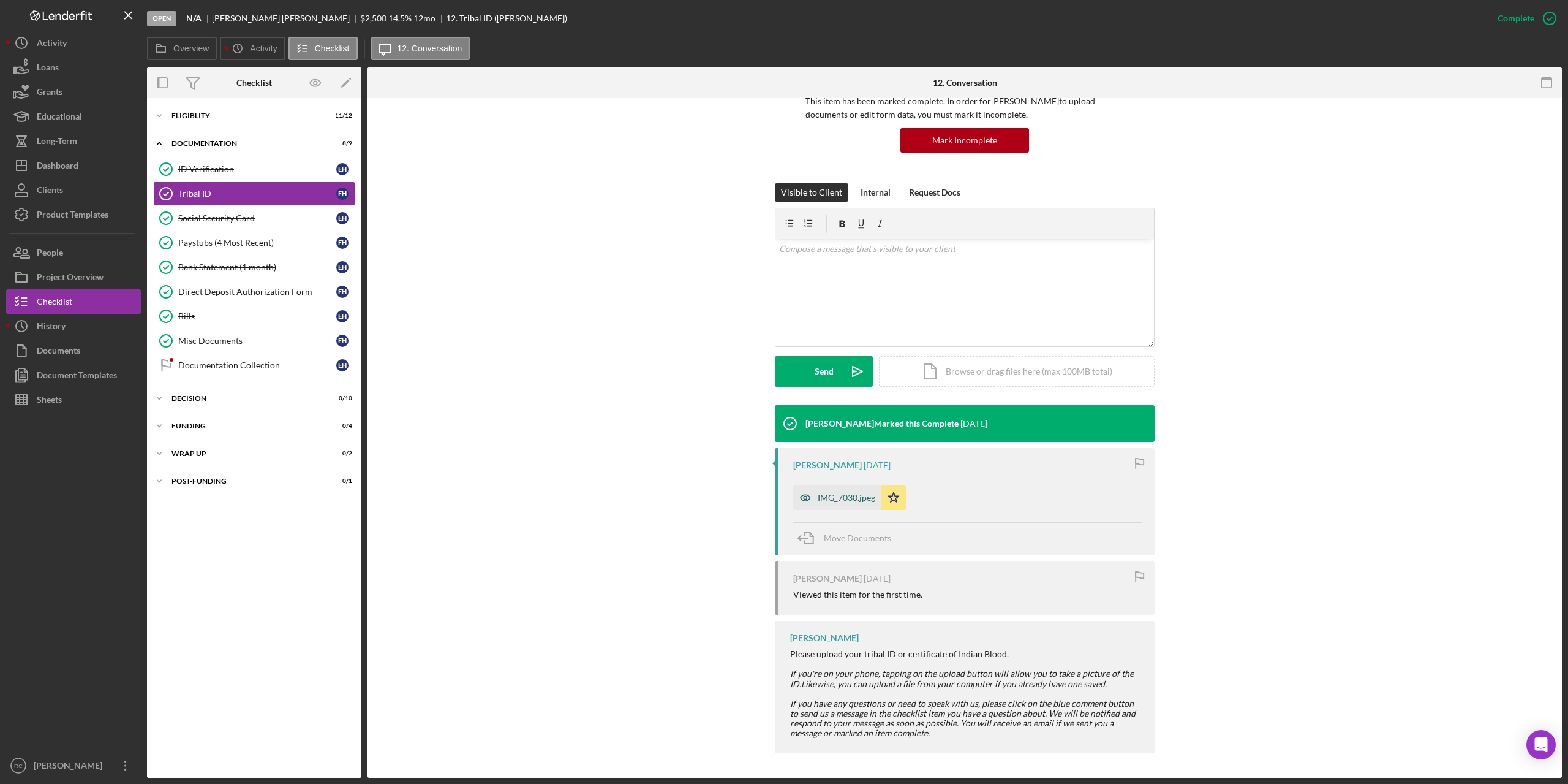
click at [839, 500] on div "IMG_7030.jpeg" at bounding box center [846, 497] width 57 height 10
